Goal: Navigation & Orientation: Find specific page/section

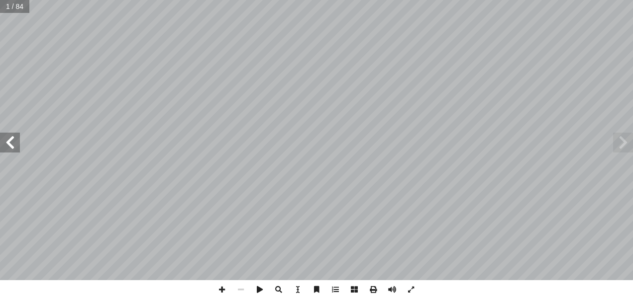
click at [12, 147] on span at bounding box center [10, 143] width 20 height 20
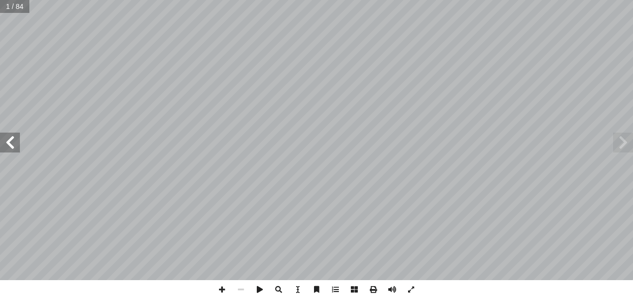
click at [12, 147] on span at bounding box center [10, 143] width 20 height 20
click at [12, 146] on span at bounding box center [10, 143] width 20 height 20
click at [12, 144] on span at bounding box center [10, 143] width 20 height 20
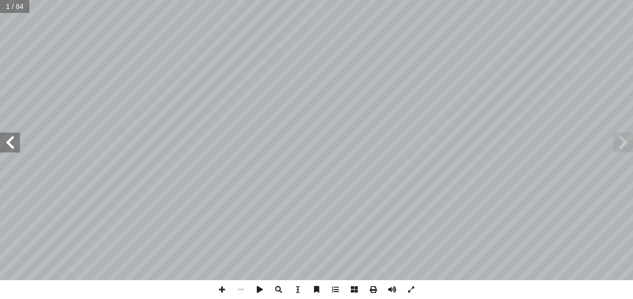
click at [12, 144] on span at bounding box center [10, 143] width 20 height 20
click at [223, 294] on span at bounding box center [221, 290] width 19 height 19
click at [220, 289] on span at bounding box center [221, 290] width 19 height 19
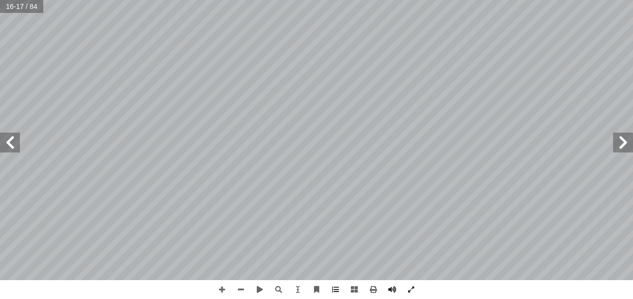
click at [115, 291] on div "1 ٢ � ، ل ٍ نــور ْ ــن ِ م َ ــة َ ك ِ ئ لا َ عالــى الم َ ت ُ ــه ّ الل َ ــق…" at bounding box center [316, 149] width 633 height 299
